Goal: Check status: Check status

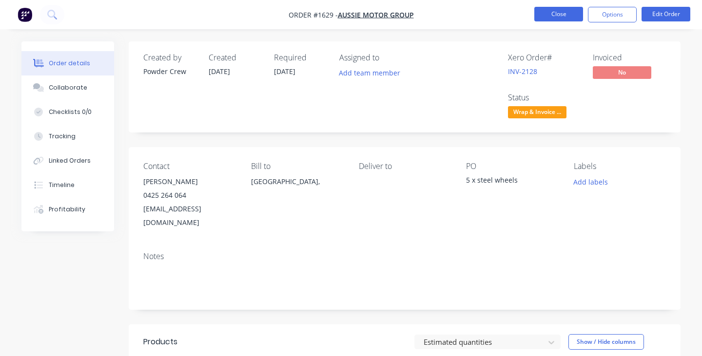
click at [557, 15] on button "Close" at bounding box center [558, 14] width 49 height 15
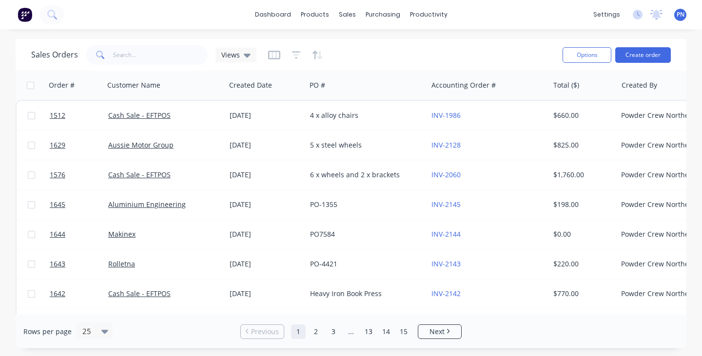
click at [24, 15] on img at bounding box center [25, 14] width 15 height 15
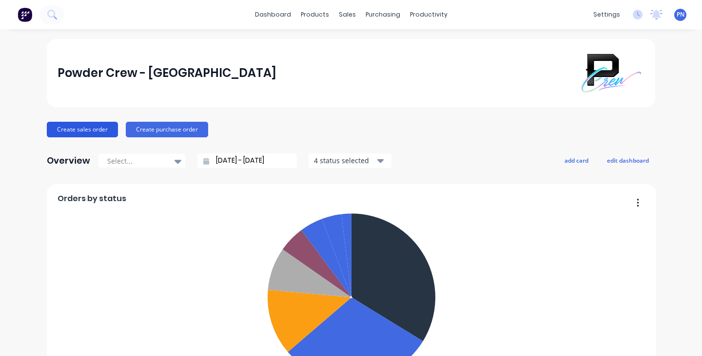
click at [101, 132] on button "Create sales order" at bounding box center [82, 130] width 71 height 16
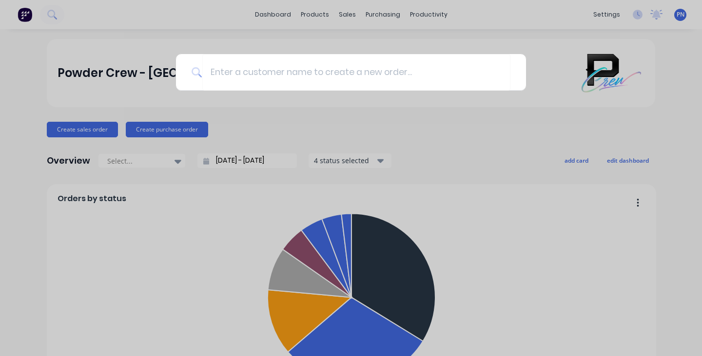
click at [349, 14] on div at bounding box center [351, 178] width 702 height 356
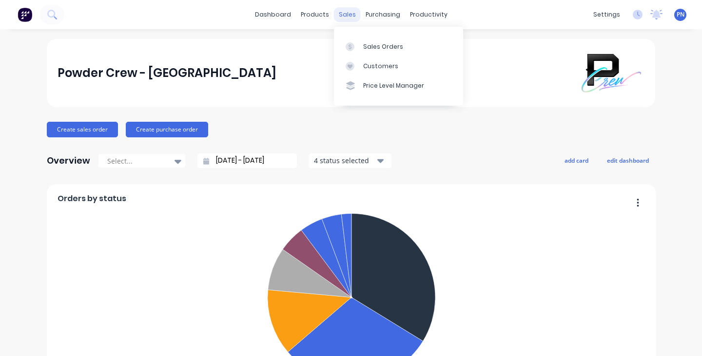
click at [350, 14] on div "sales" at bounding box center [347, 14] width 27 height 15
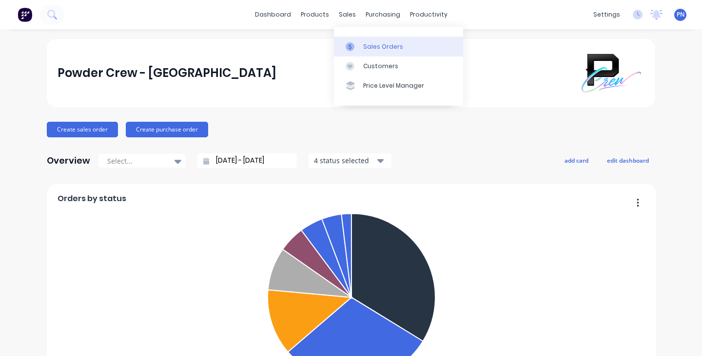
click at [366, 41] on link "Sales Orders" at bounding box center [398, 46] width 129 height 19
